Goal: Task Accomplishment & Management: Use online tool/utility

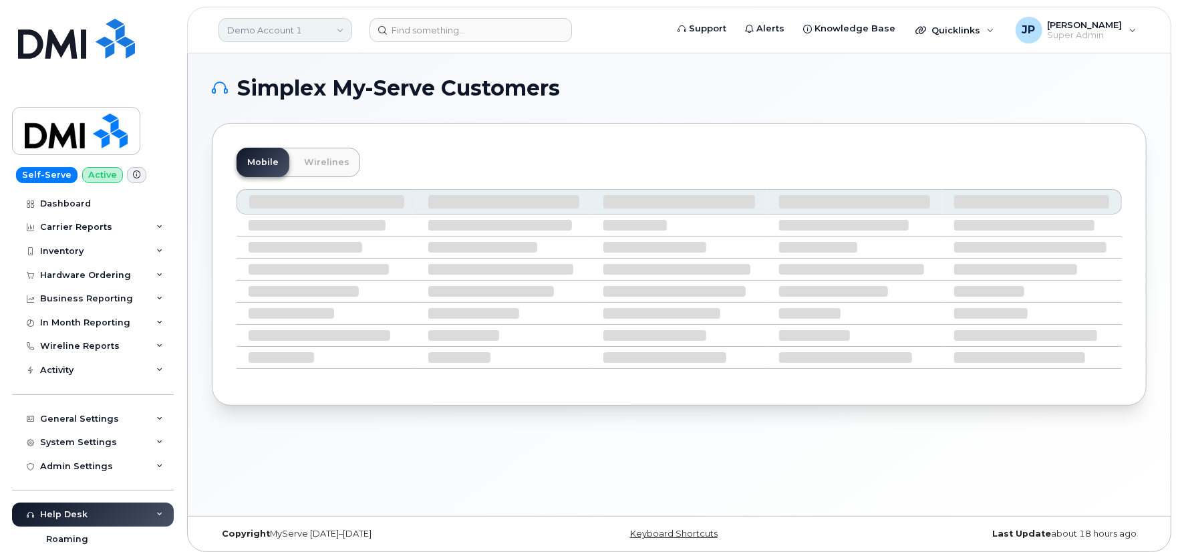
click at [329, 29] on link "Demo Account 1" at bounding box center [285, 30] width 134 height 24
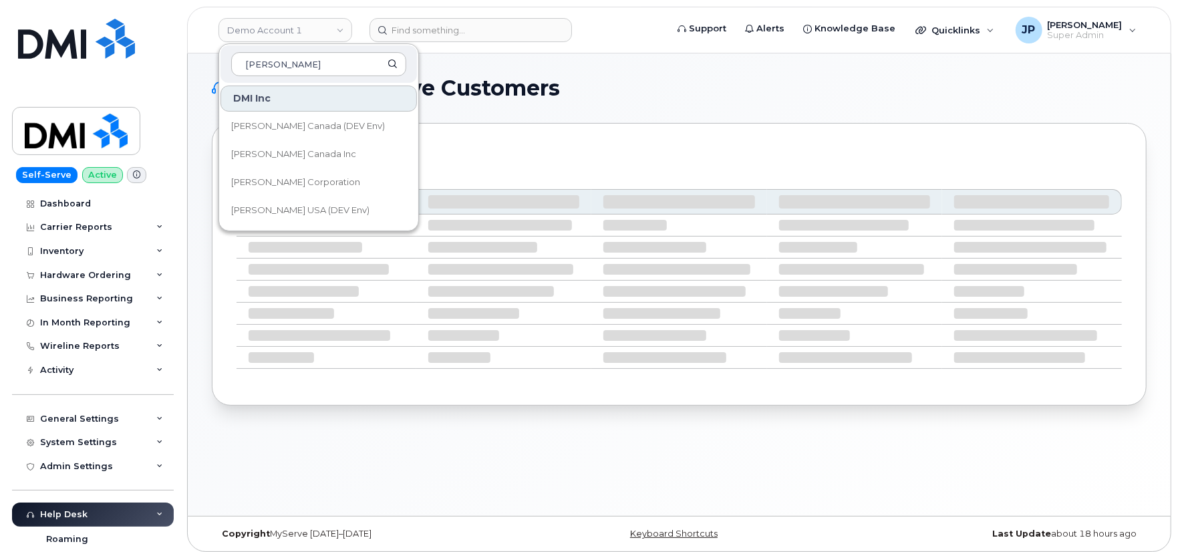
type input "kiewit"
click at [602, 136] on div "Mobile Wirelines" at bounding box center [679, 264] width 934 height 283
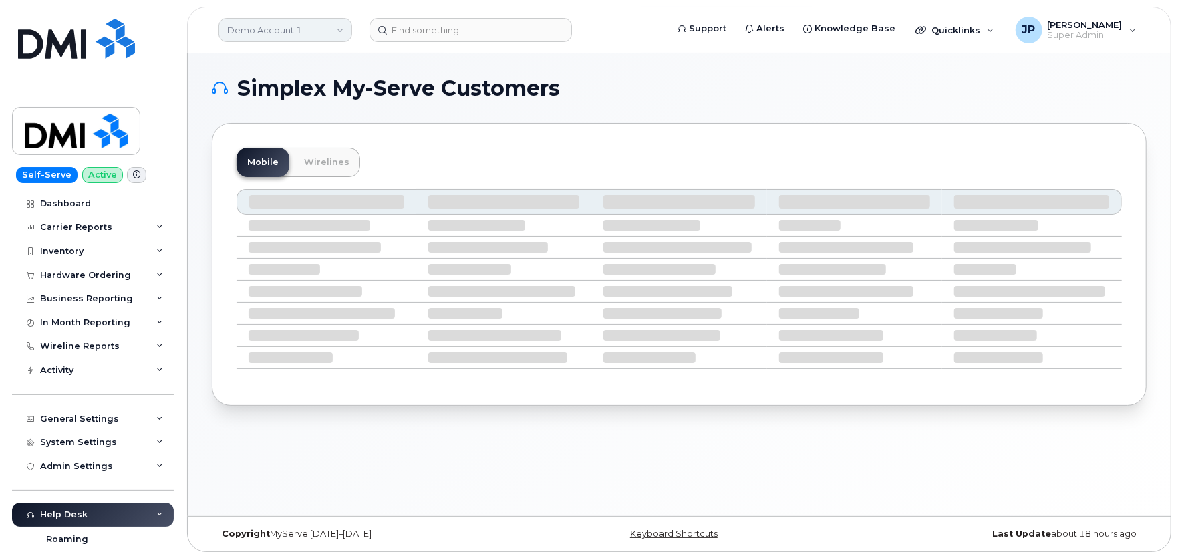
click at [339, 32] on link "Demo Account 1" at bounding box center [285, 30] width 134 height 24
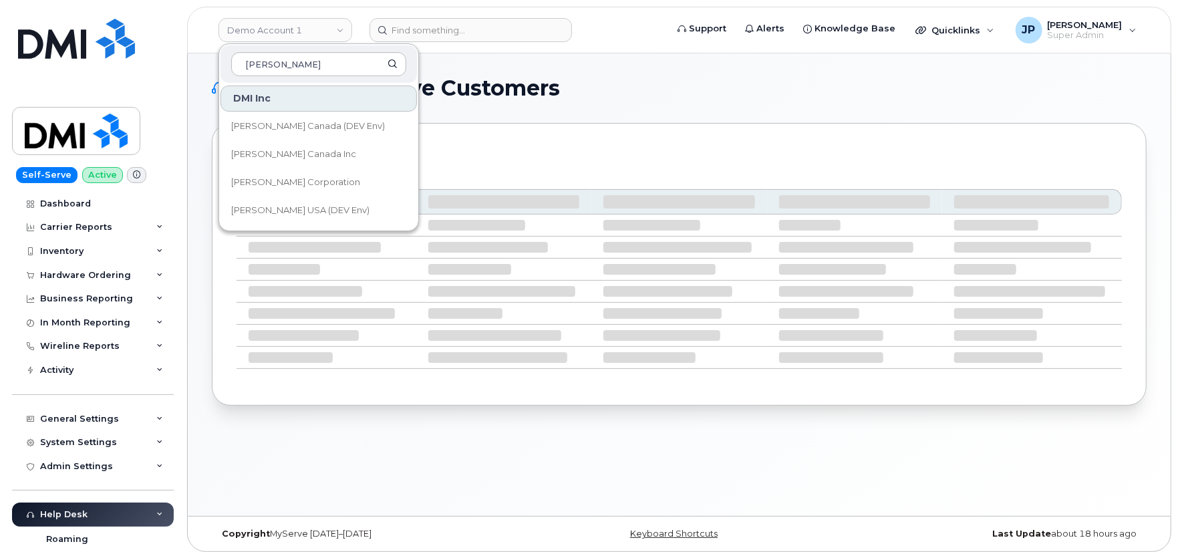
type input "kiewit"
click at [631, 89] on h1 "Simplex My-Serve Customers" at bounding box center [676, 87] width 928 height 21
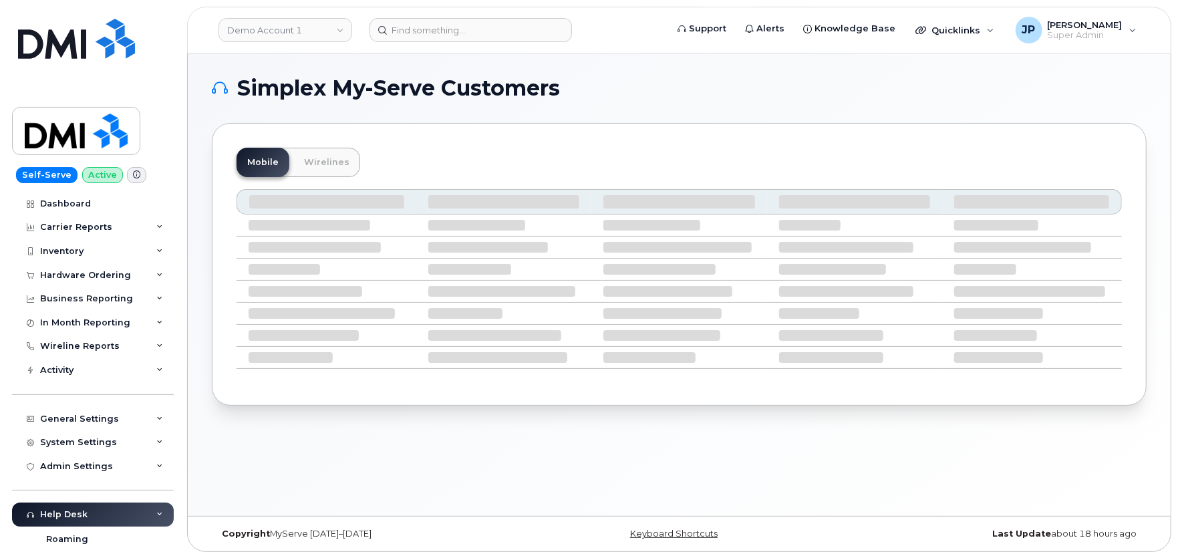
click at [470, 162] on div "Mobile Wirelines" at bounding box center [678, 162] width 885 height 29
click at [472, 156] on div "Mobile Wirelines" at bounding box center [678, 162] width 885 height 29
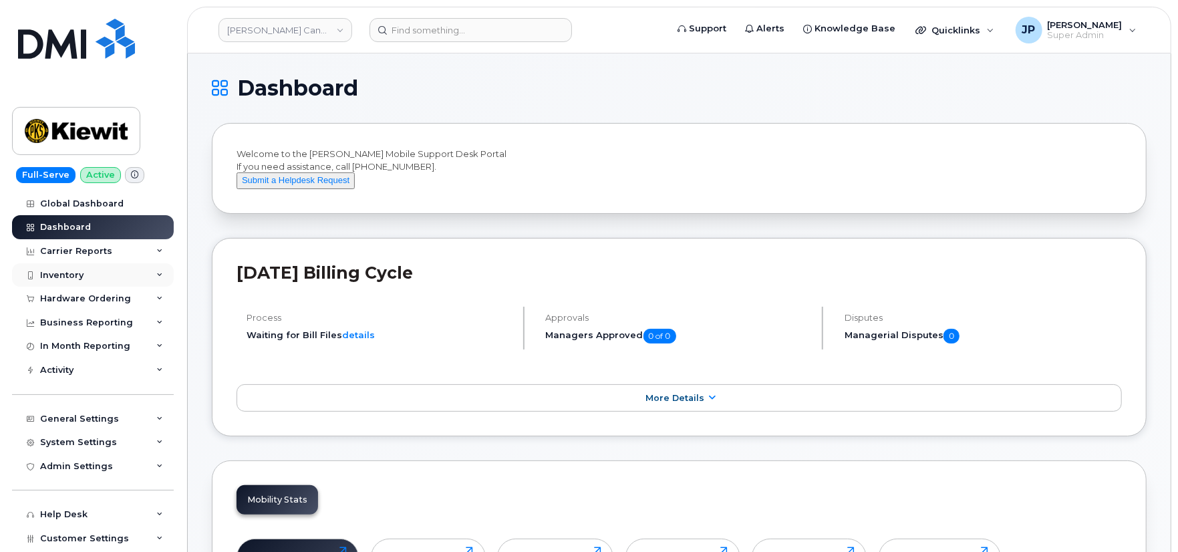
click at [75, 270] on div "Inventory" at bounding box center [61, 275] width 43 height 11
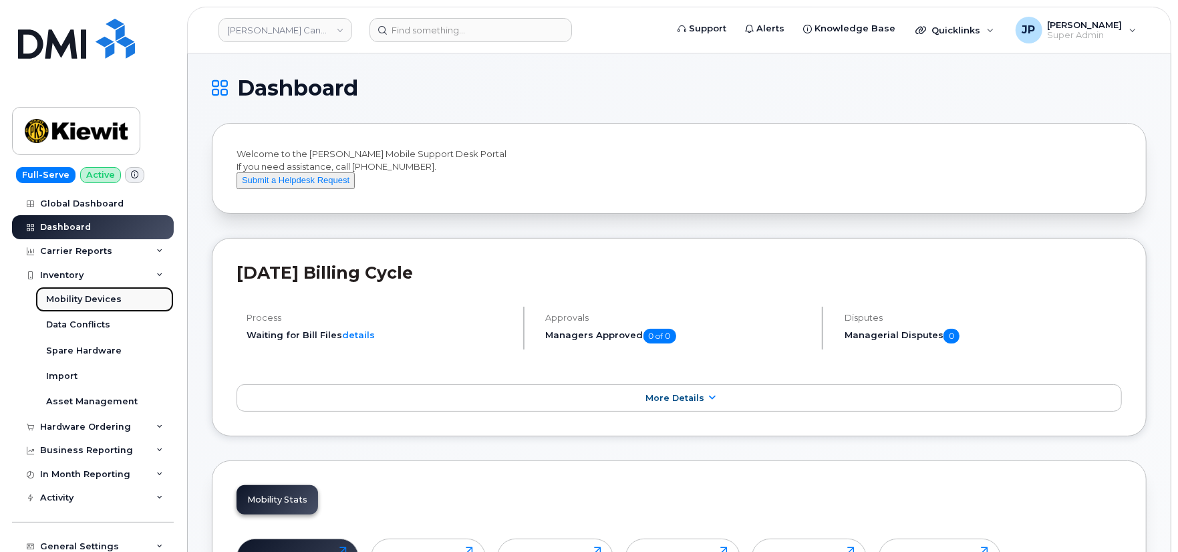
click at [68, 297] on div "Mobility Devices" at bounding box center [83, 299] width 75 height 12
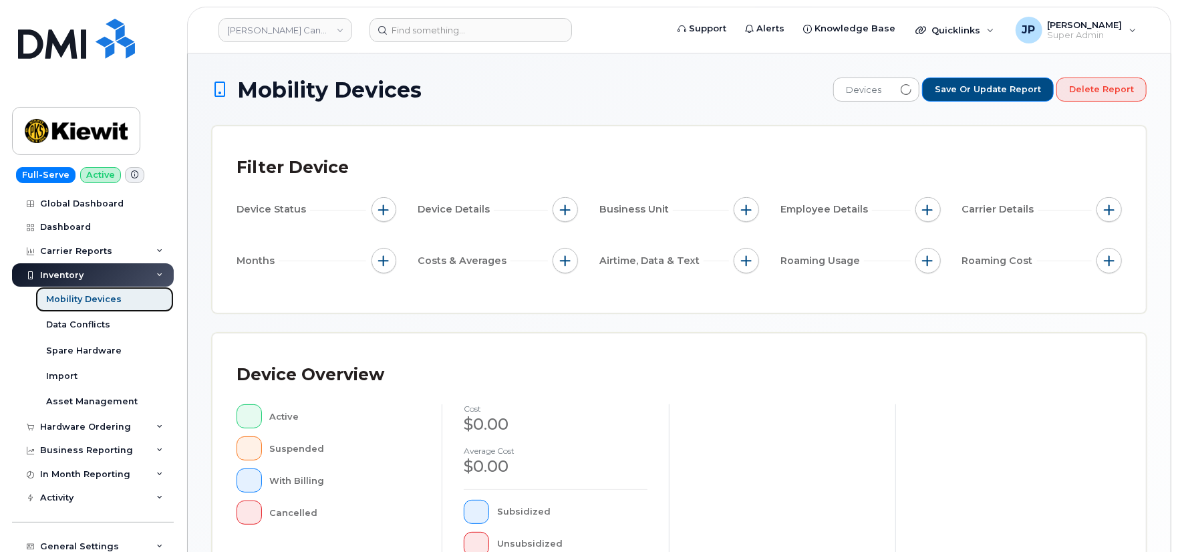
scroll to position [366, 0]
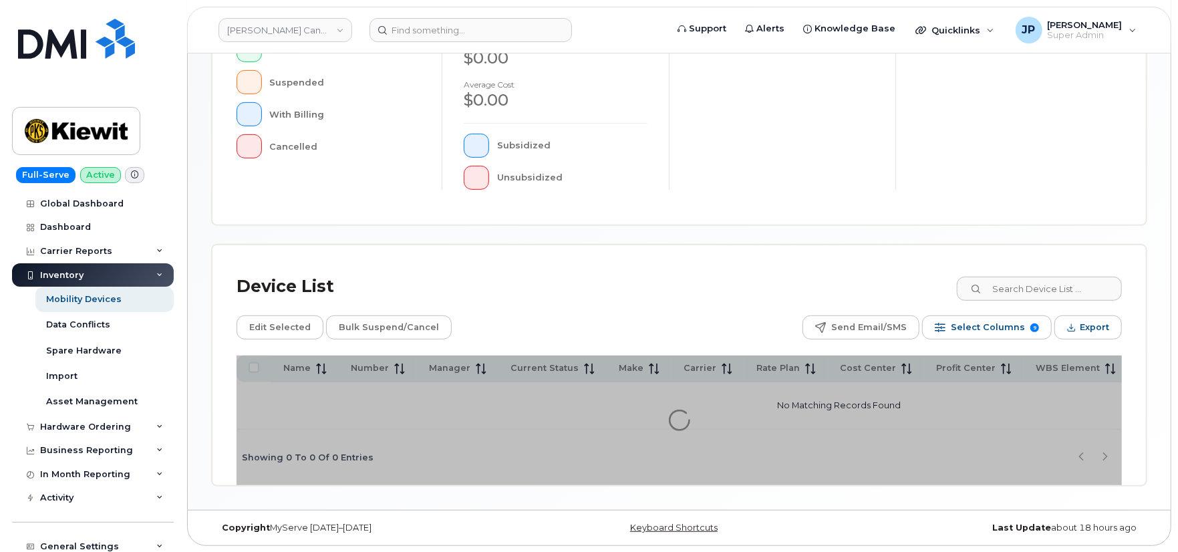
click at [675, 264] on div "Device List Edit Selected Bulk Suspend/Cancel Send Email/SMS Select Columns 9 F…" at bounding box center [678, 365] width 933 height 240
click at [663, 283] on div "Device List" at bounding box center [678, 286] width 885 height 35
click at [646, 277] on div "Device List" at bounding box center [678, 286] width 885 height 35
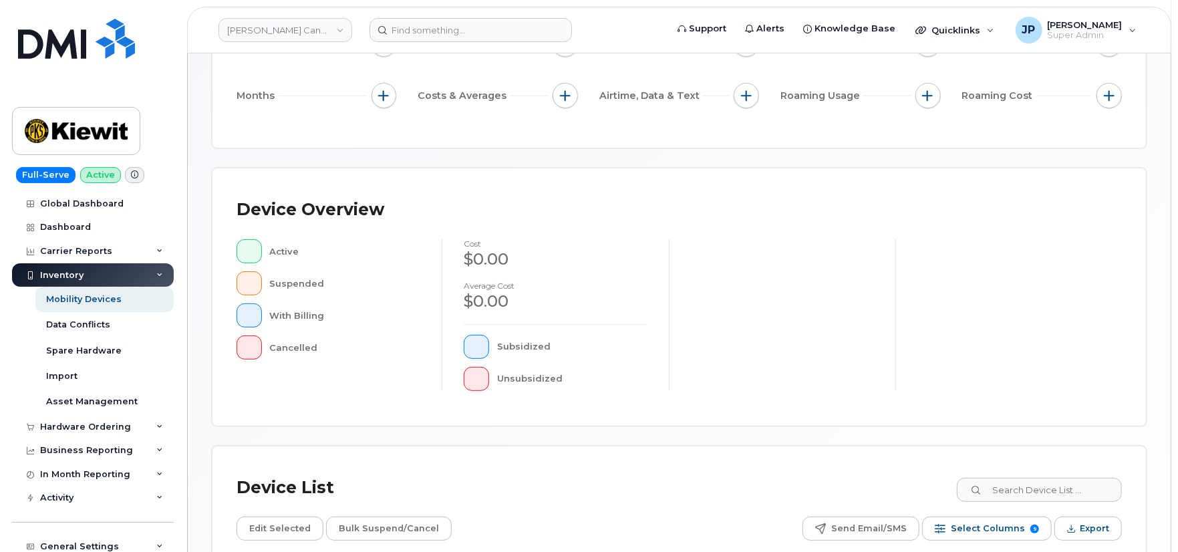
scroll to position [370, 0]
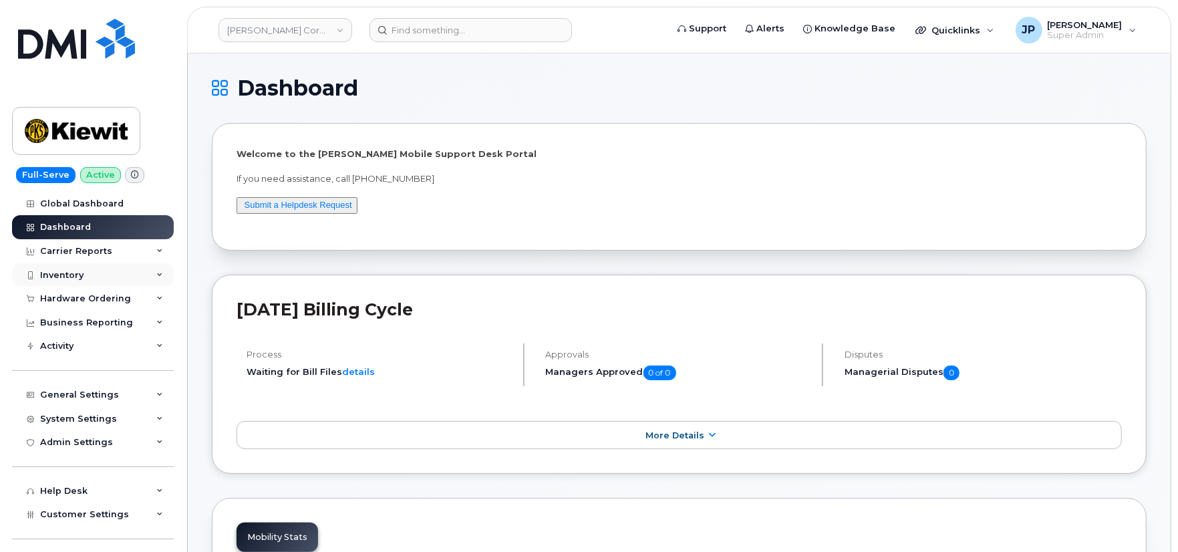
click at [94, 275] on div "Inventory" at bounding box center [93, 275] width 162 height 24
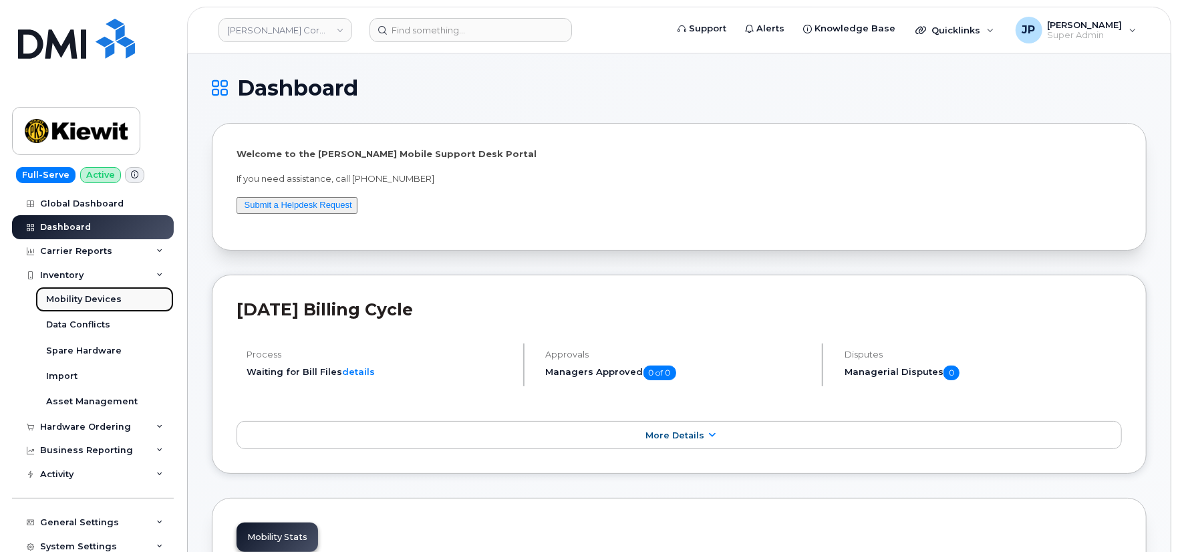
click at [90, 293] on div "Mobility Devices" at bounding box center [83, 299] width 75 height 12
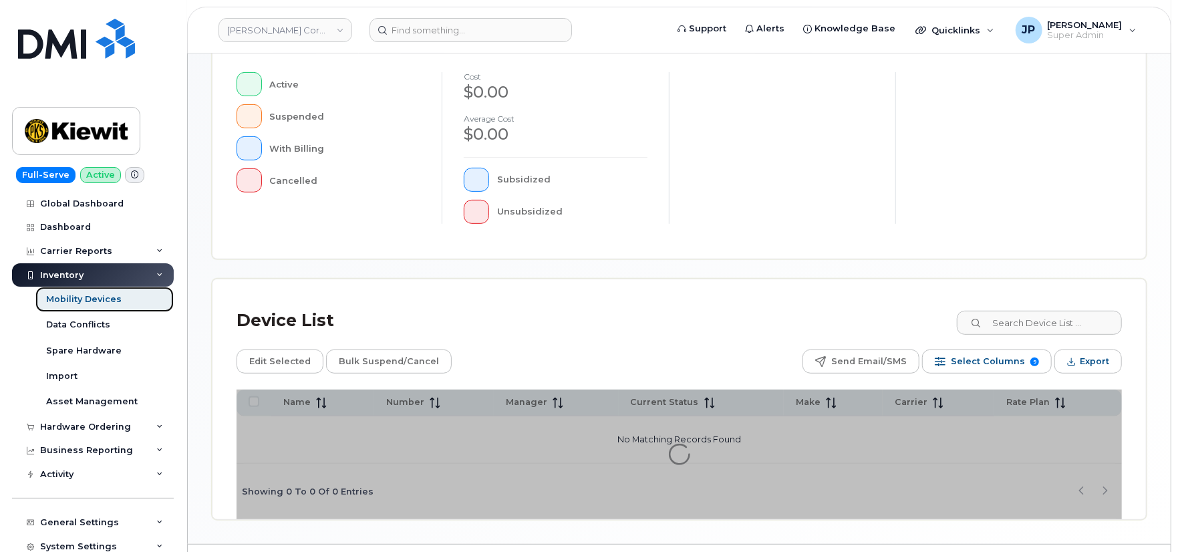
scroll to position [366, 0]
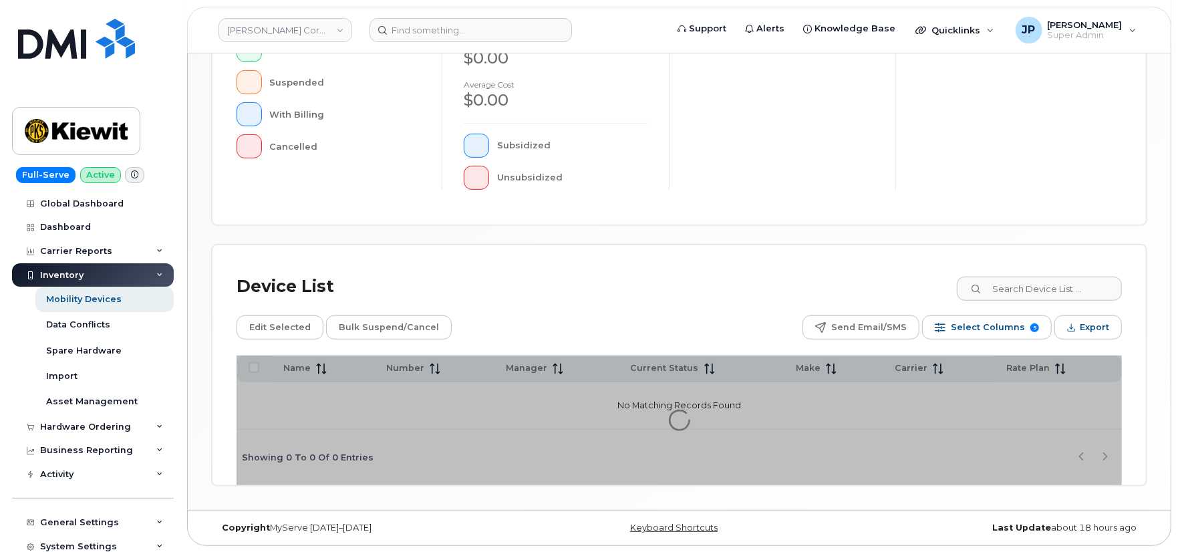
click at [562, 290] on div "Device List" at bounding box center [678, 286] width 885 height 35
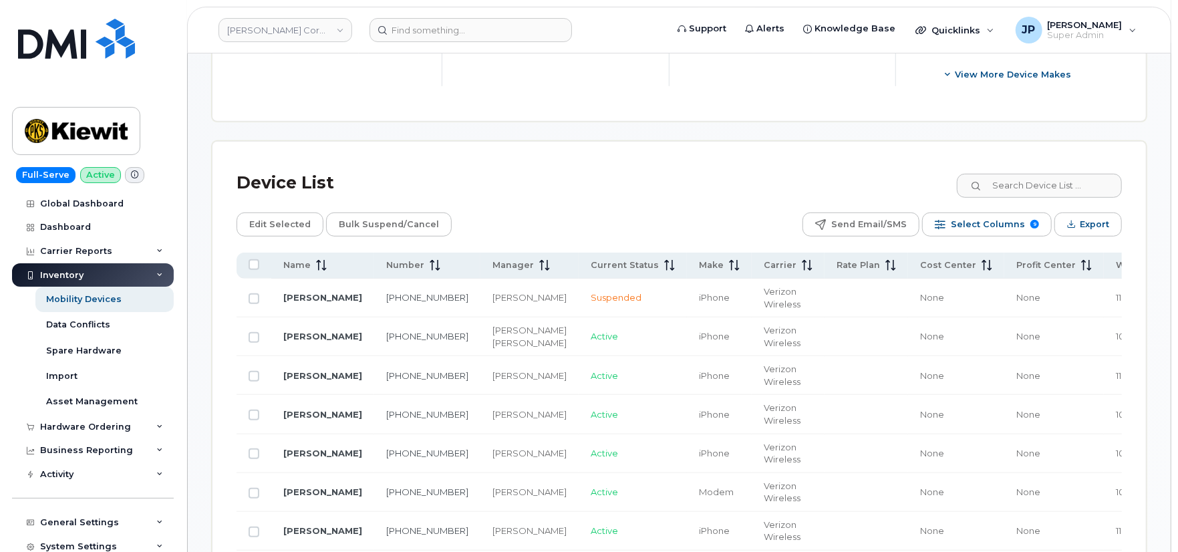
scroll to position [553, 0]
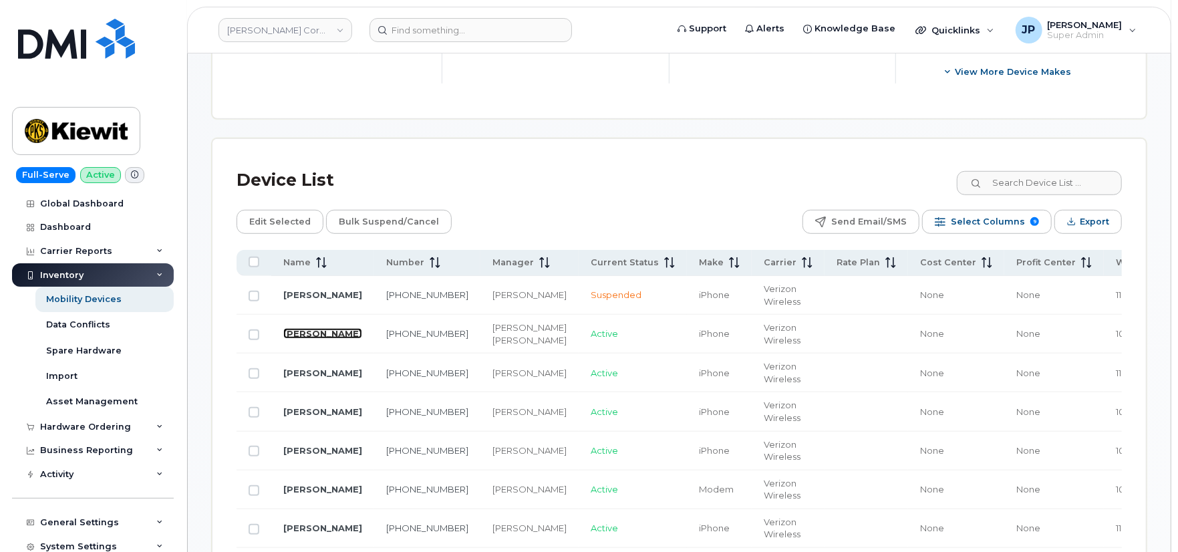
click at [334, 339] on link "[PERSON_NAME]" at bounding box center [322, 333] width 79 height 11
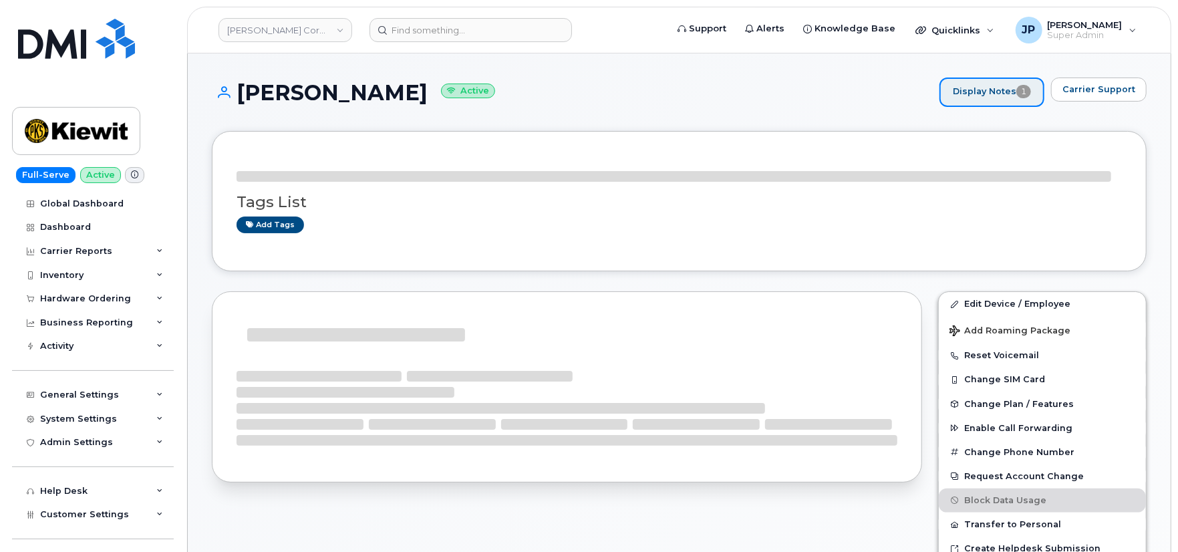
click at [991, 89] on link "Display Notes 1" at bounding box center [991, 91] width 105 height 29
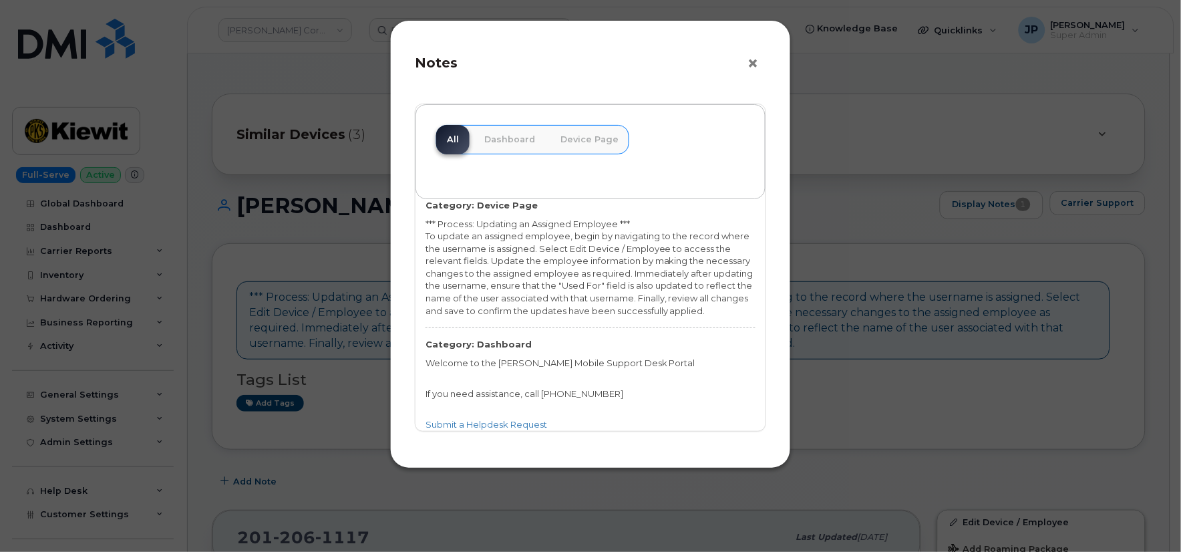
click at [753, 61] on button "×" at bounding box center [756, 63] width 19 height 20
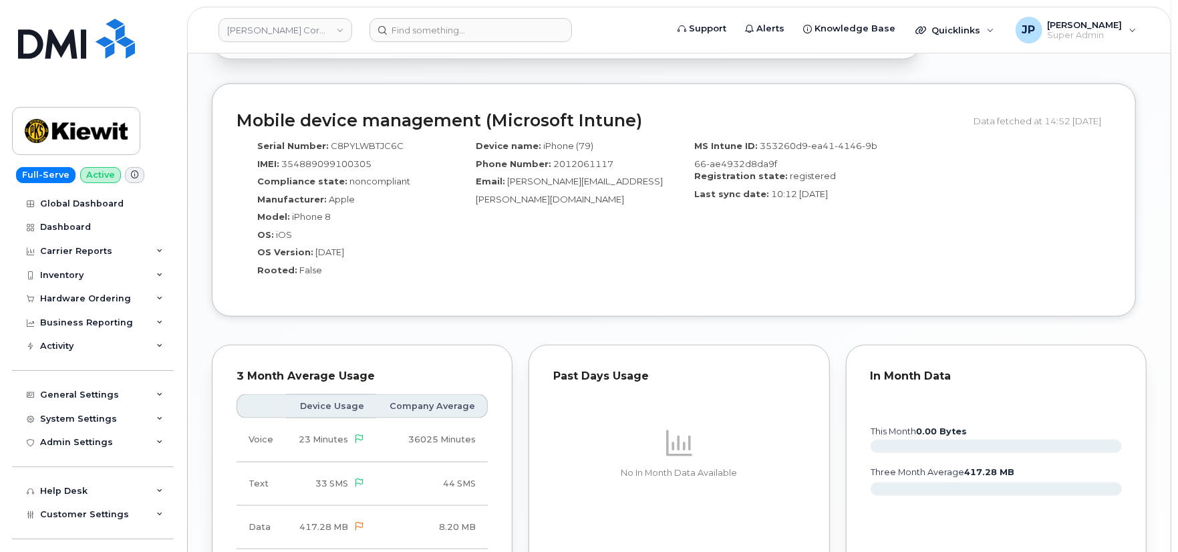
scroll to position [1039, 0]
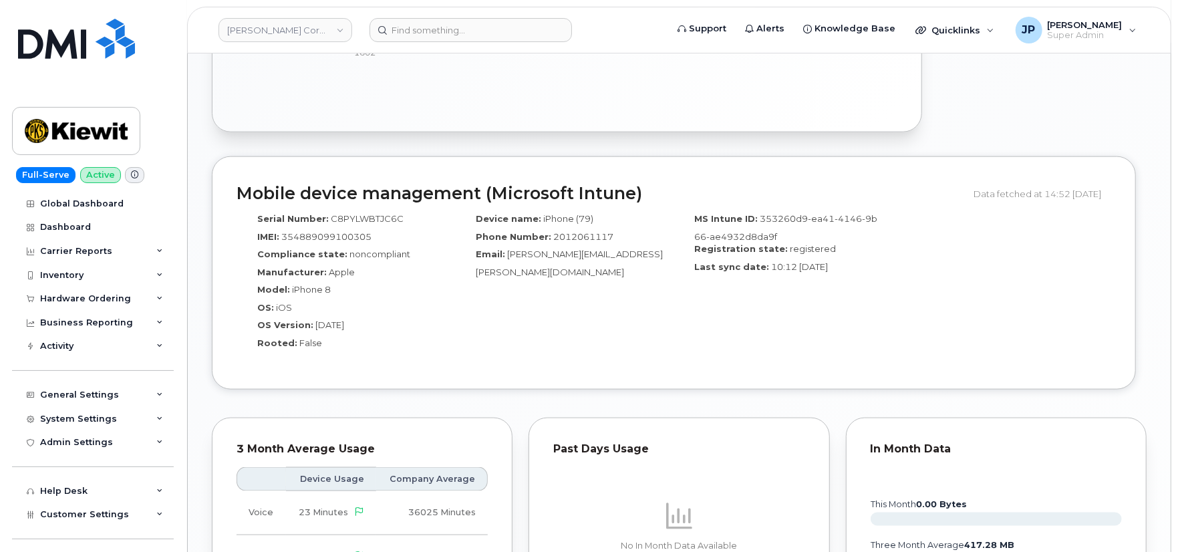
click at [524, 369] on div "Mobile device management (Microsoft Intune) Data fetched at 14:52 [DATE] Serial…" at bounding box center [674, 272] width 924 height 233
